Goal: Information Seeking & Learning: Learn about a topic

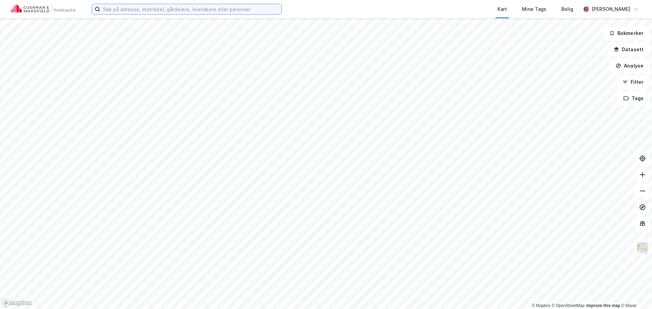
click at [242, 10] on input at bounding box center [190, 9] width 181 height 10
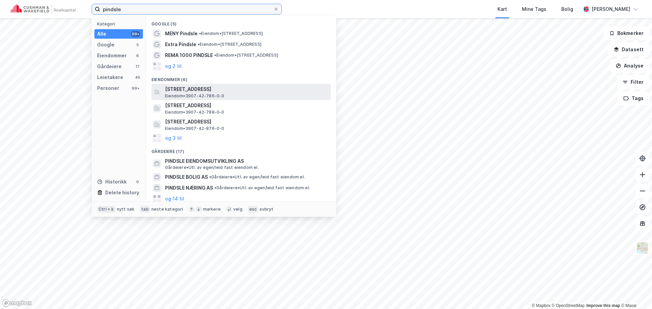
type input "pindsle"
click at [193, 87] on span "Pindsleveien 1, 3221, SANDEFJORD, SANDEFJORD" at bounding box center [246, 89] width 163 height 8
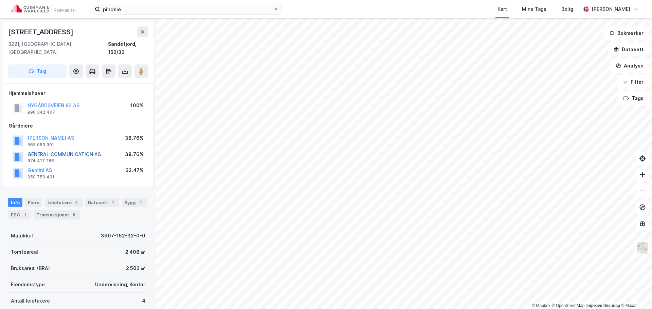
click at [0, 0] on button "GENERAL COMMUNICATION AS" at bounding box center [0, 0] width 0 height 0
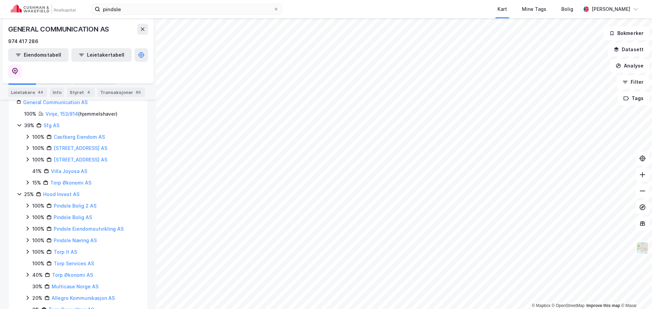
scroll to position [135, 0]
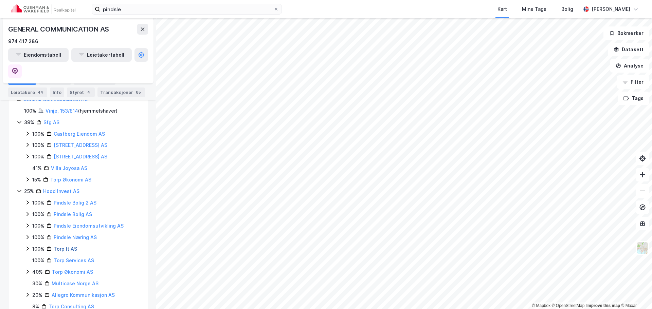
click at [60, 246] on link "Torp It AS" at bounding box center [65, 249] width 23 height 6
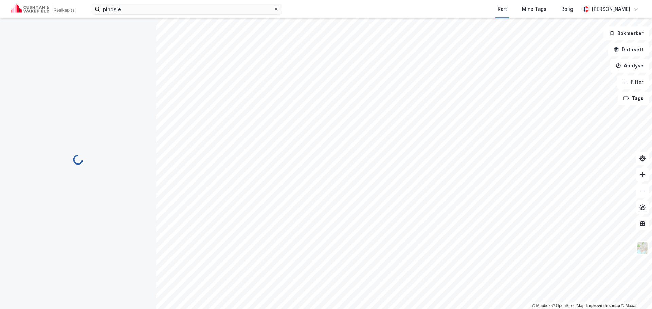
scroll to position [0, 0]
